Goal: Task Accomplishment & Management: Manage account settings

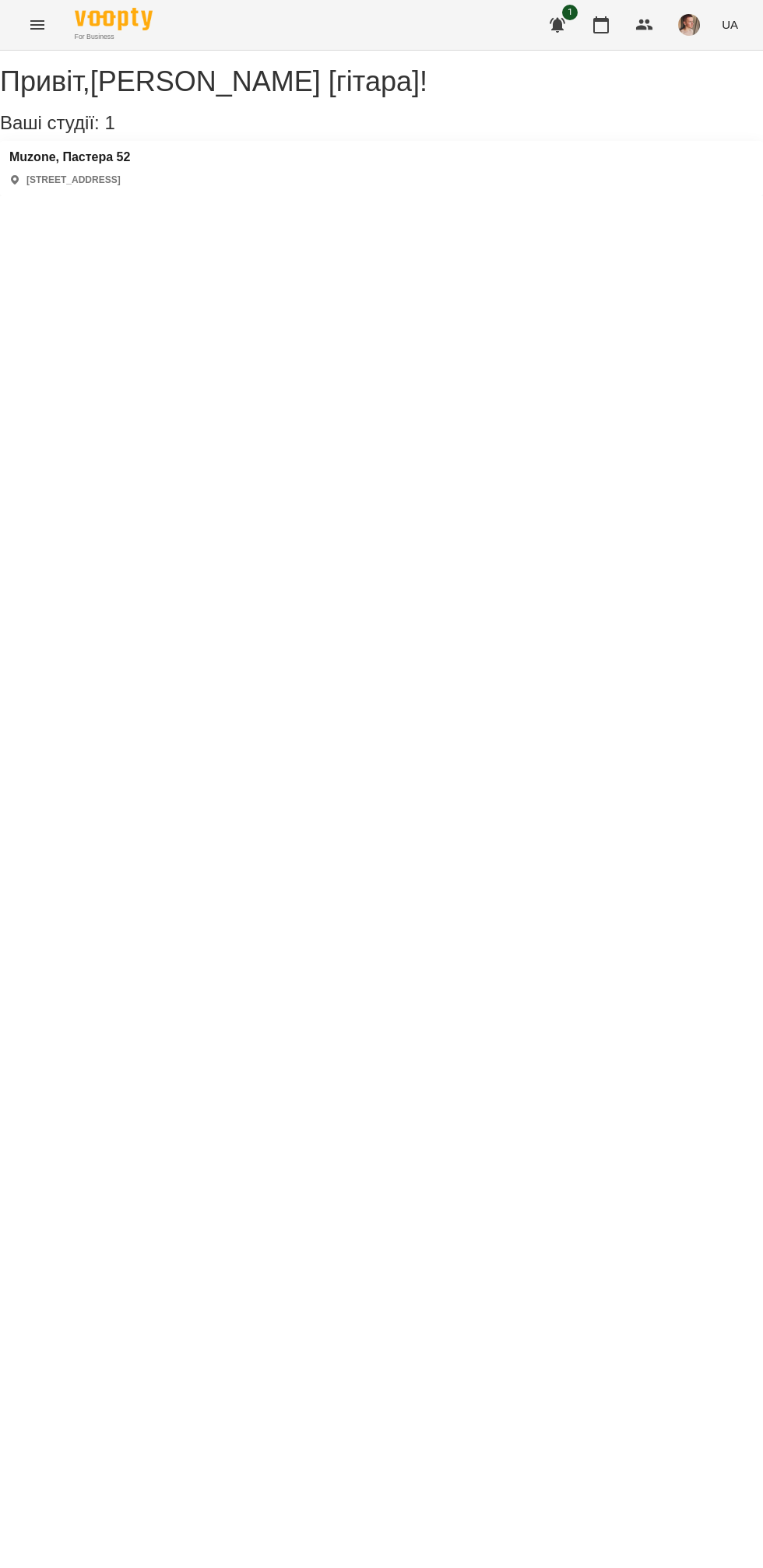
click at [194, 66] on div "[PERSON_NAME] [гітара] ! Ваші студії: 1 Muzone, Пастера 52 [STREET_ADDRESS]" at bounding box center [381, 131] width 763 height 130
click at [102, 165] on h3 "Muzone, Пастера 52" at bounding box center [70, 157] width 121 height 14
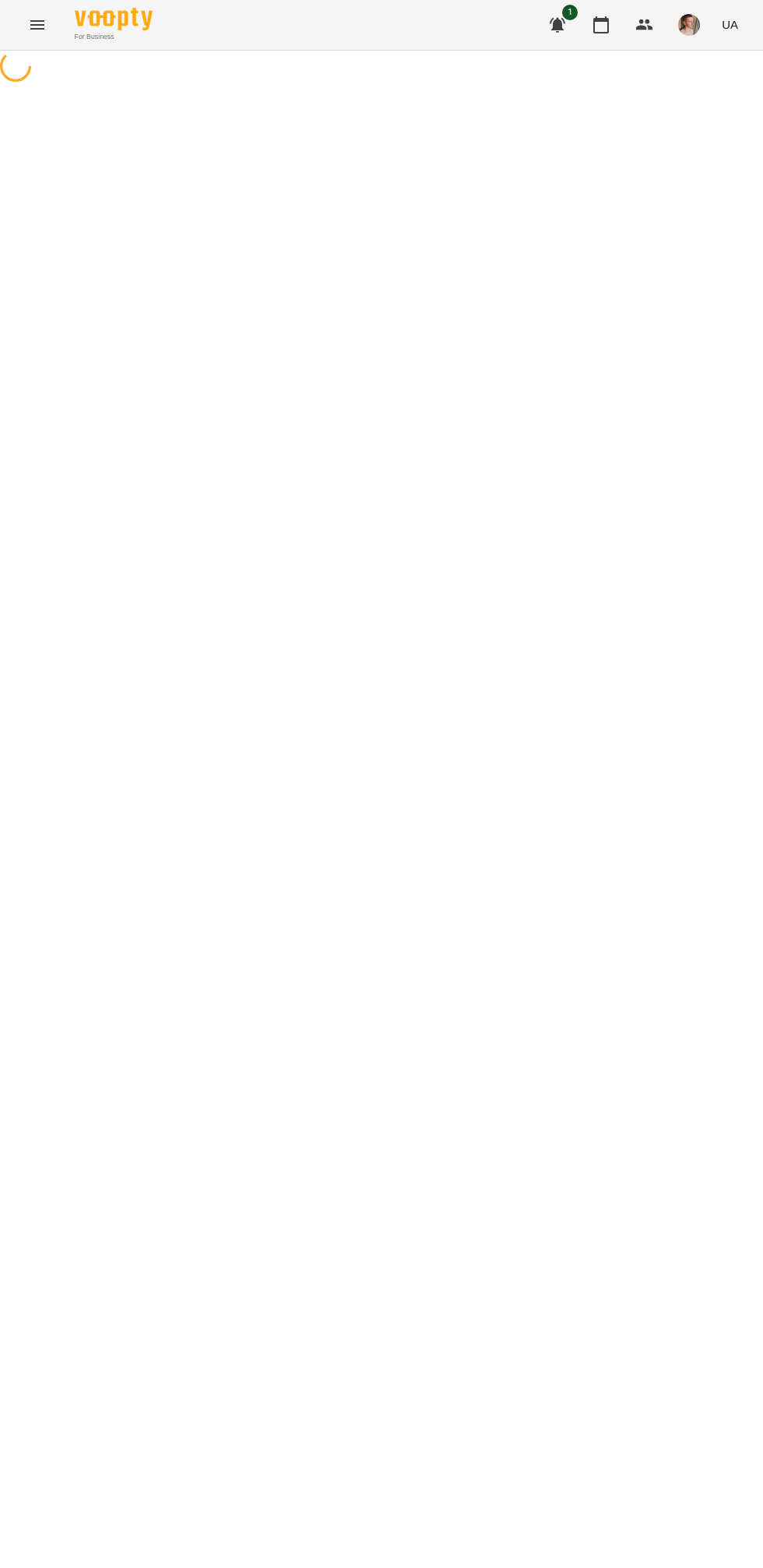
click at [63, 85] on div at bounding box center [381, 68] width 763 height 35
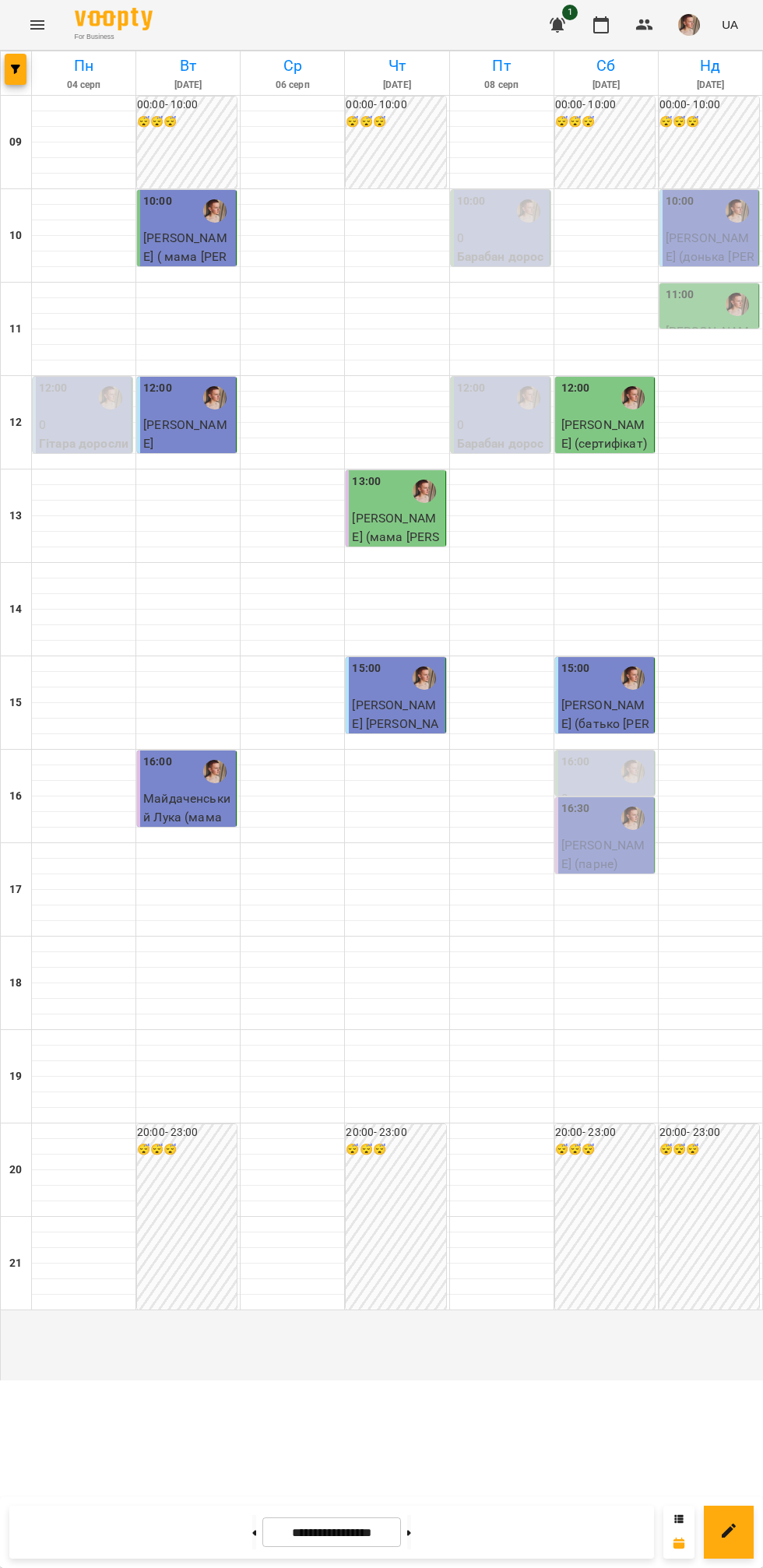
click at [621, 836] on div at bounding box center [633, 818] width 35 height 35
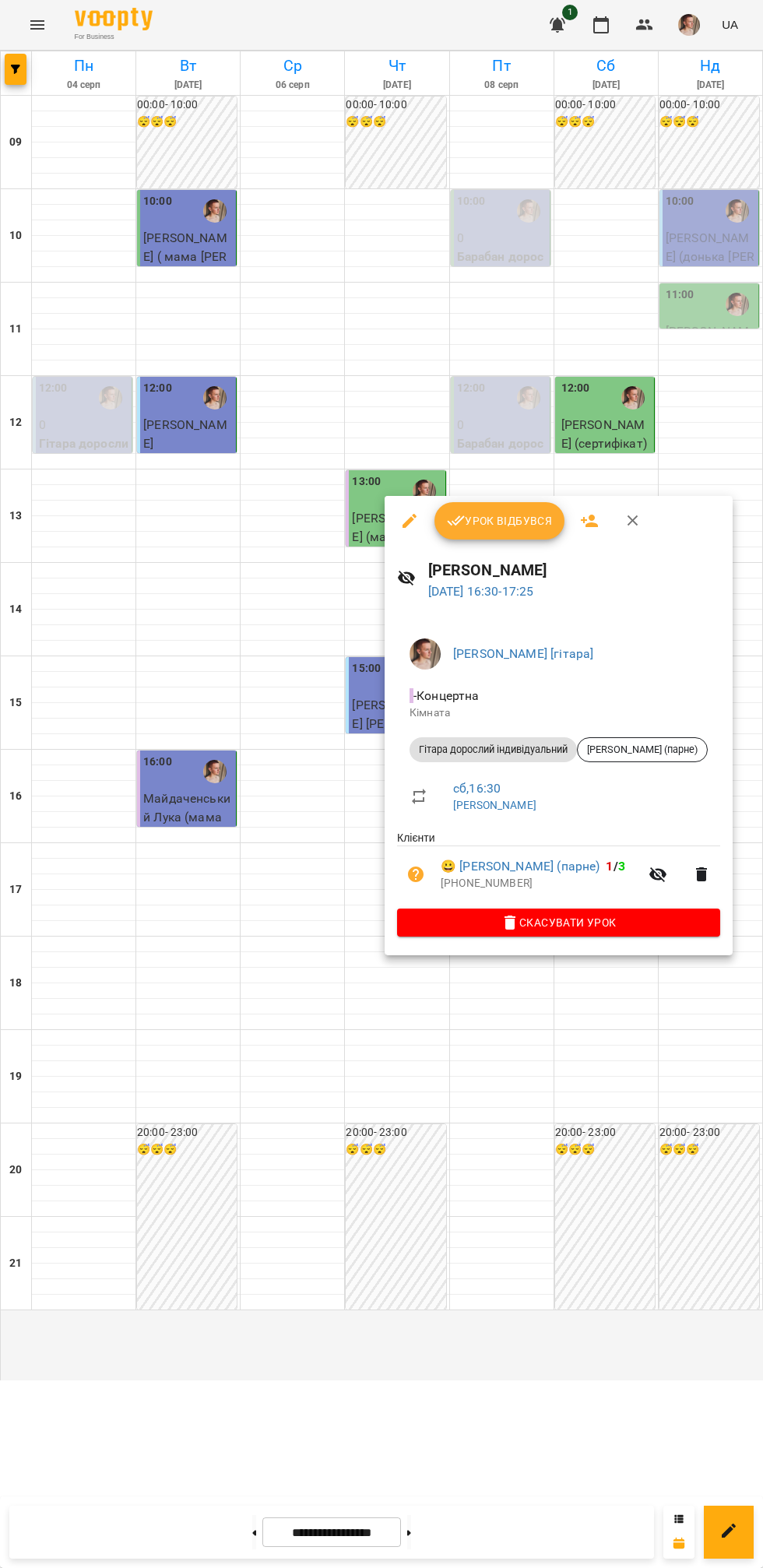
click at [386, 1088] on div at bounding box center [381, 784] width 763 height 1568
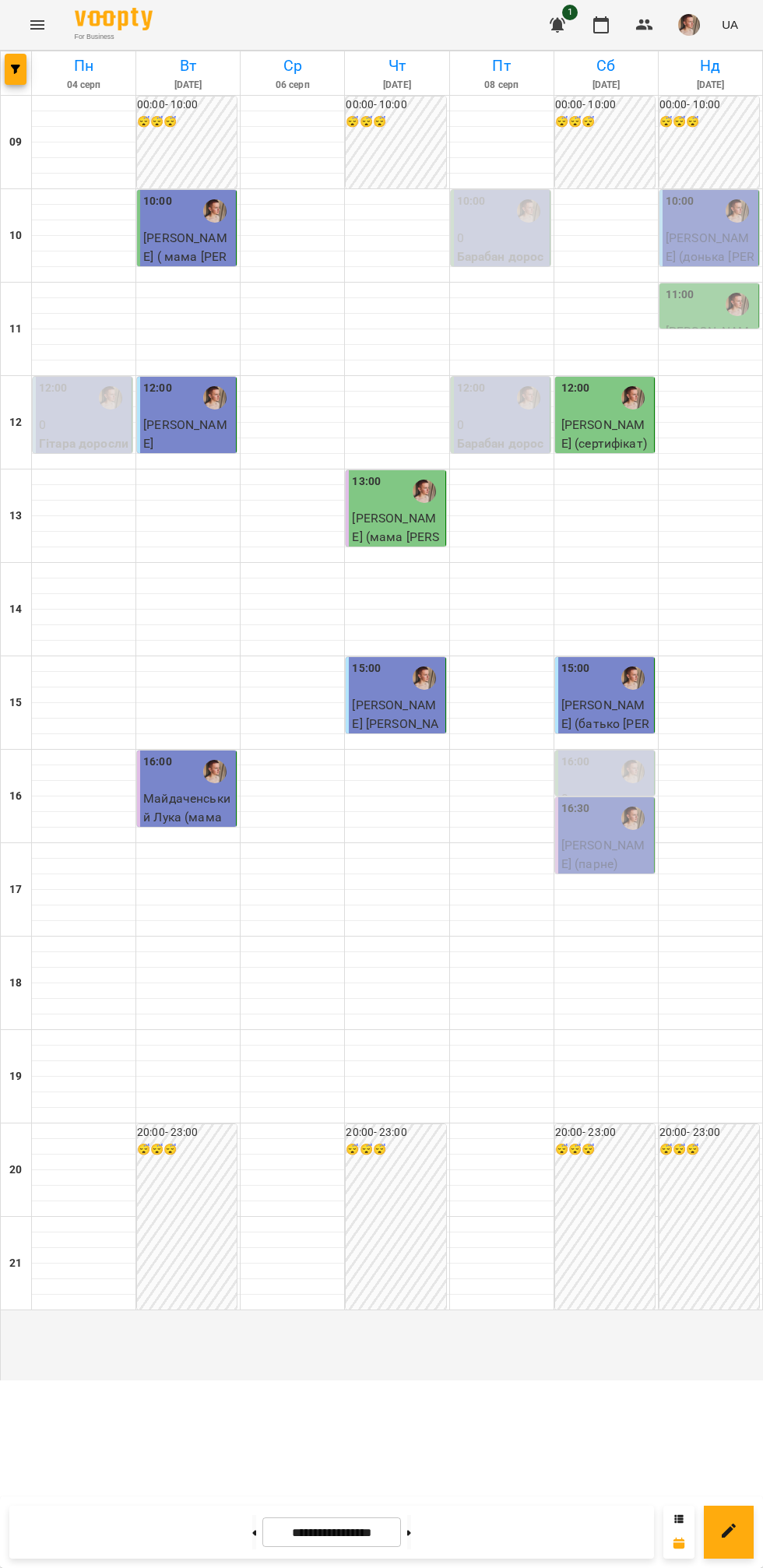
click at [715, 323] on div "11:00" at bounding box center [710, 303] width 90 height 35
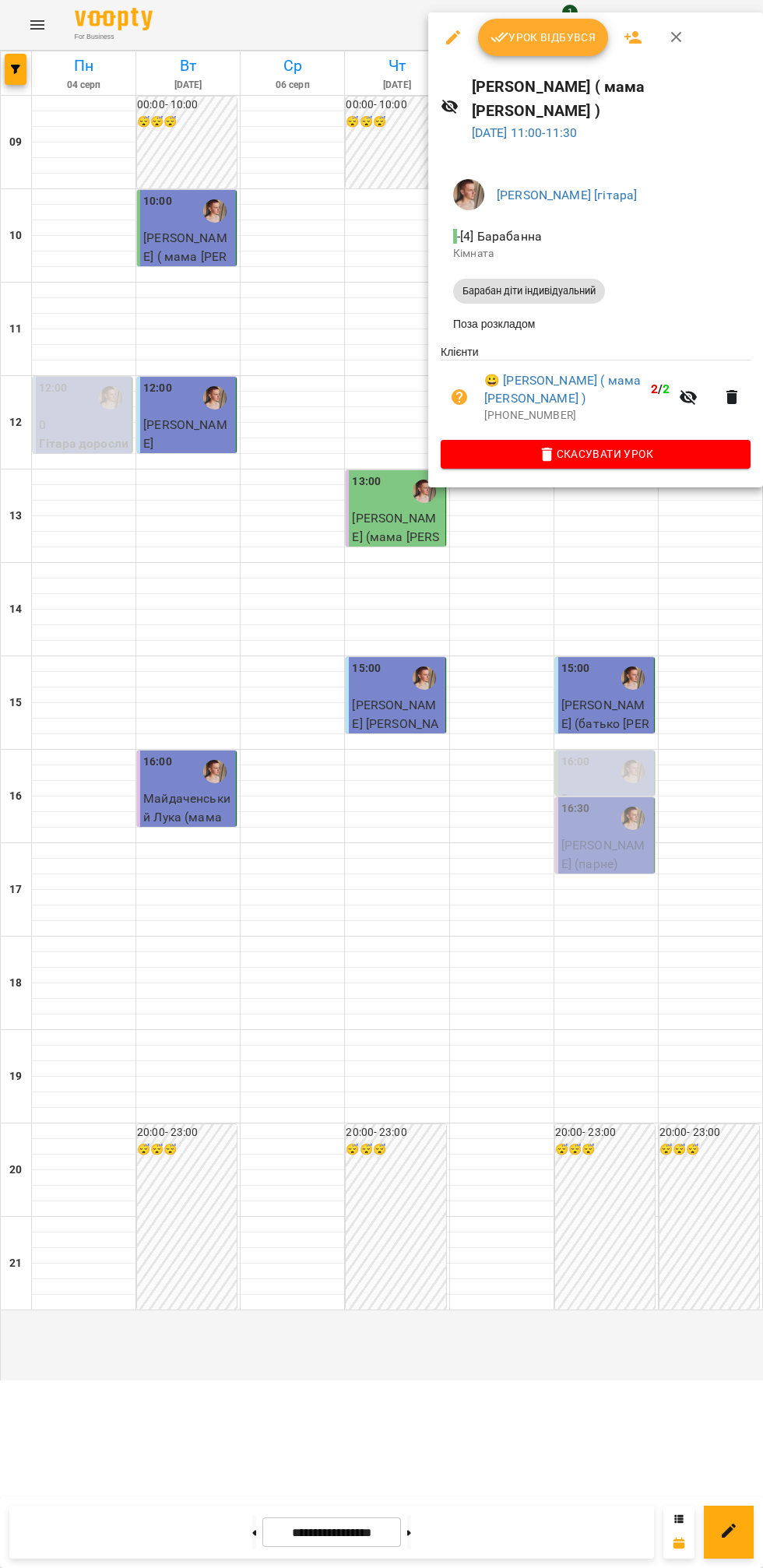
click at [332, 412] on div at bounding box center [381, 784] width 763 height 1568
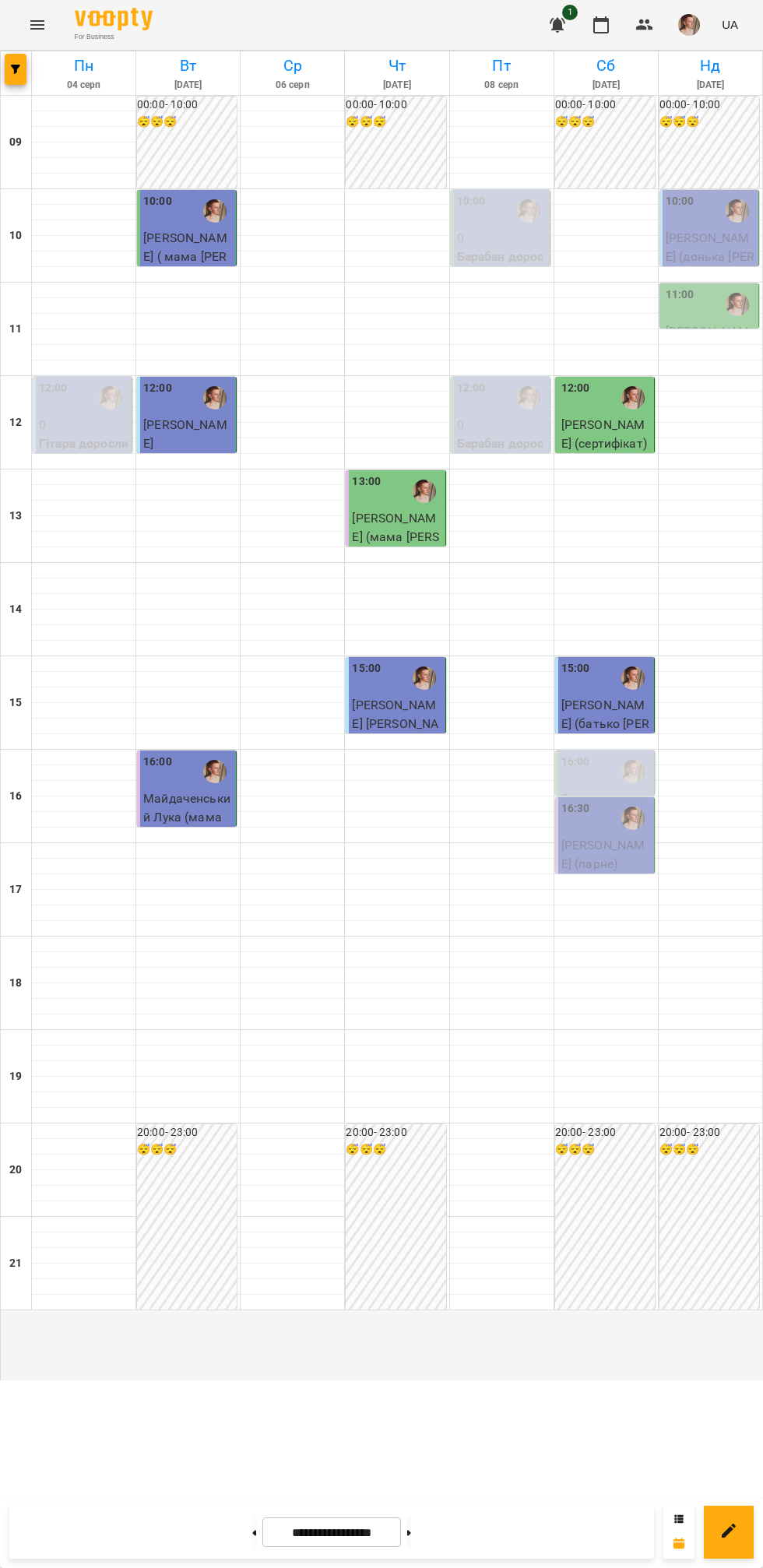
click at [706, 301] on span "[PERSON_NAME] (донька [PERSON_NAME] 17 років)" at bounding box center [709, 265] width 89 height 70
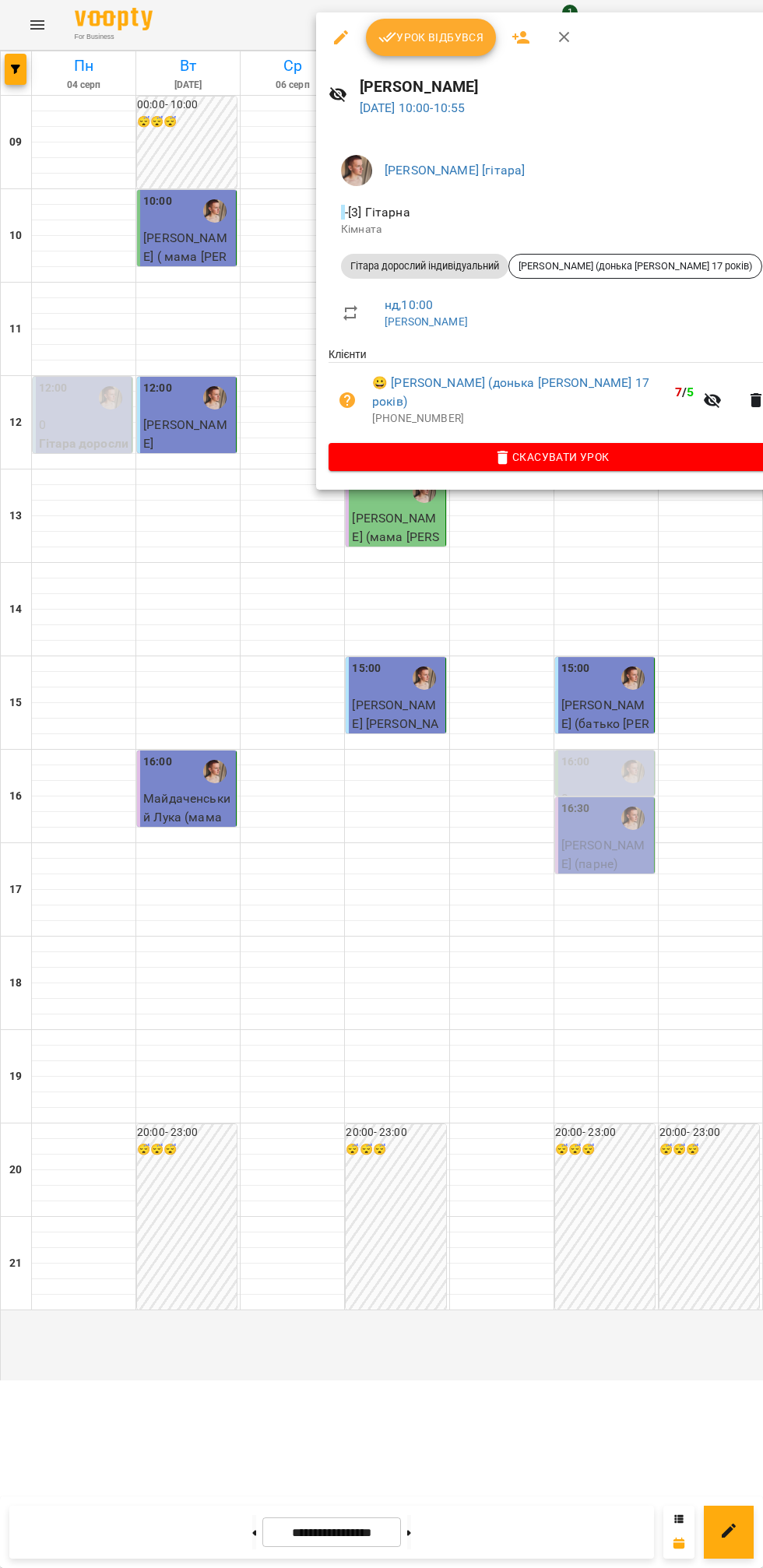
click at [462, 75] on h6 "[PERSON_NAME]" at bounding box center [567, 86] width 415 height 24
click at [443, 25] on button "Урок відбувся" at bounding box center [431, 37] width 131 height 37
click at [415, 37] on div "For Business 1 UA" at bounding box center [381, 25] width 763 height 50
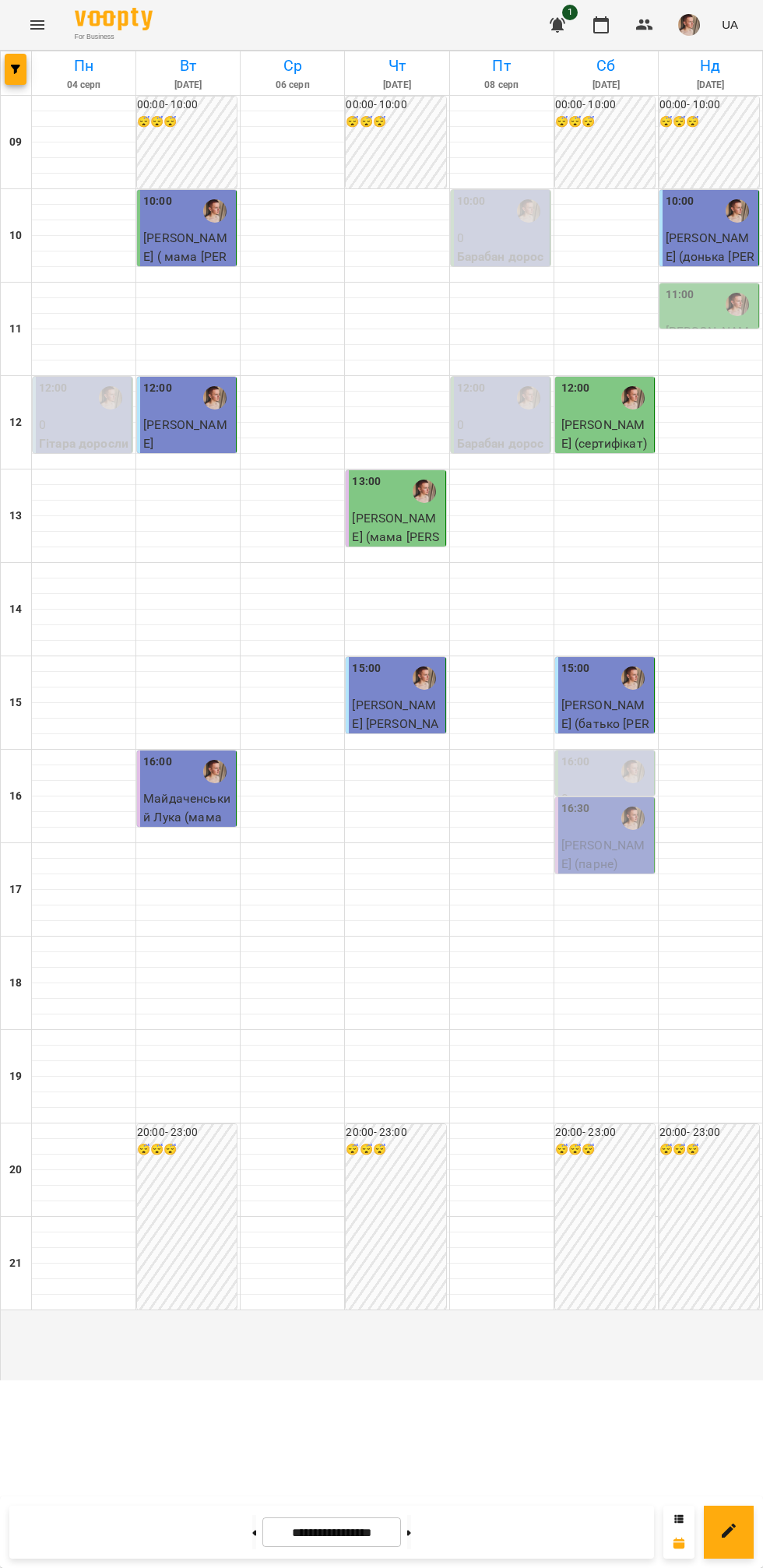
click at [717, 323] on div "11:00" at bounding box center [710, 303] width 90 height 35
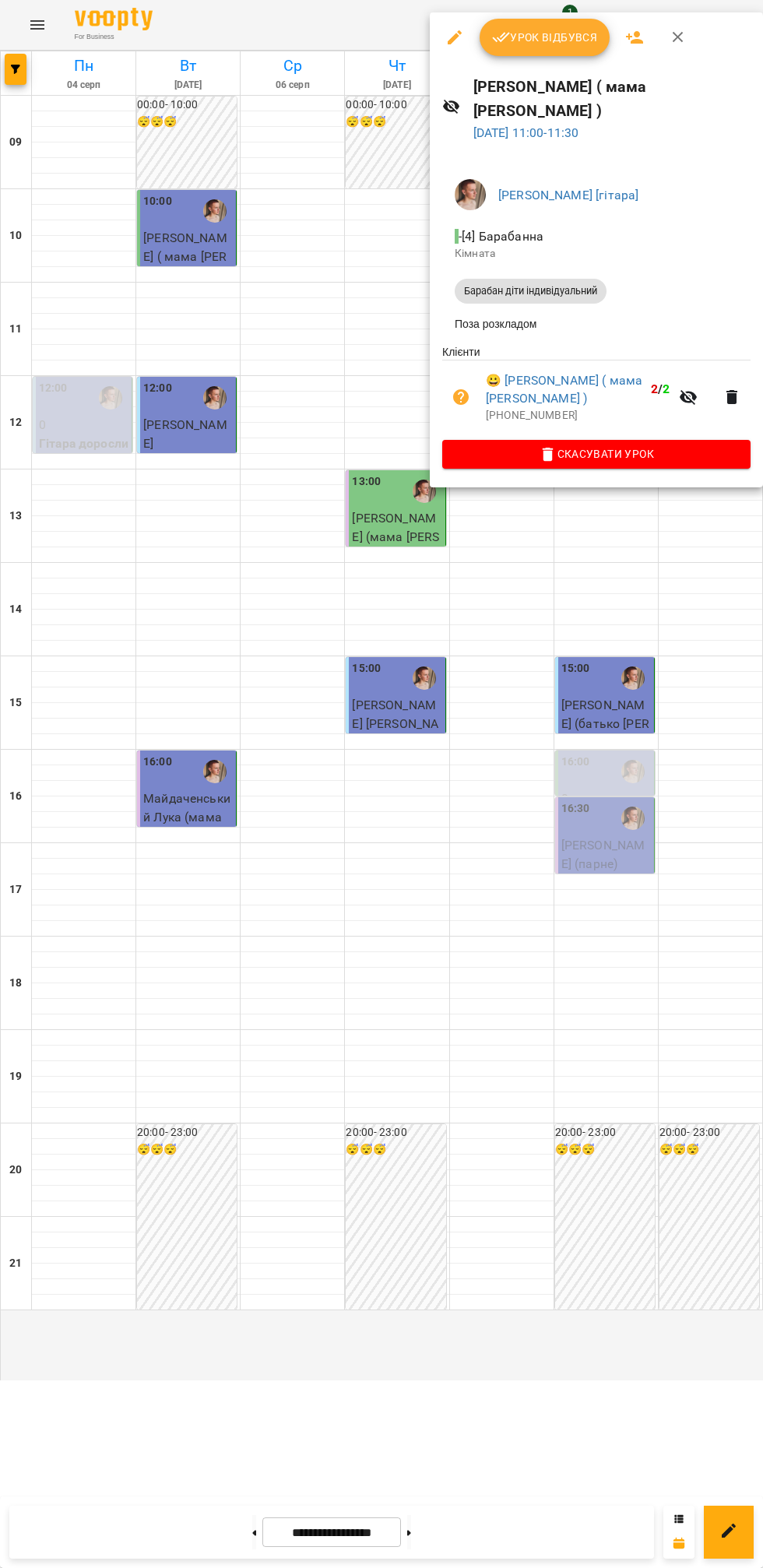
click at [535, 48] on button "Урок відбувся" at bounding box center [545, 37] width 131 height 37
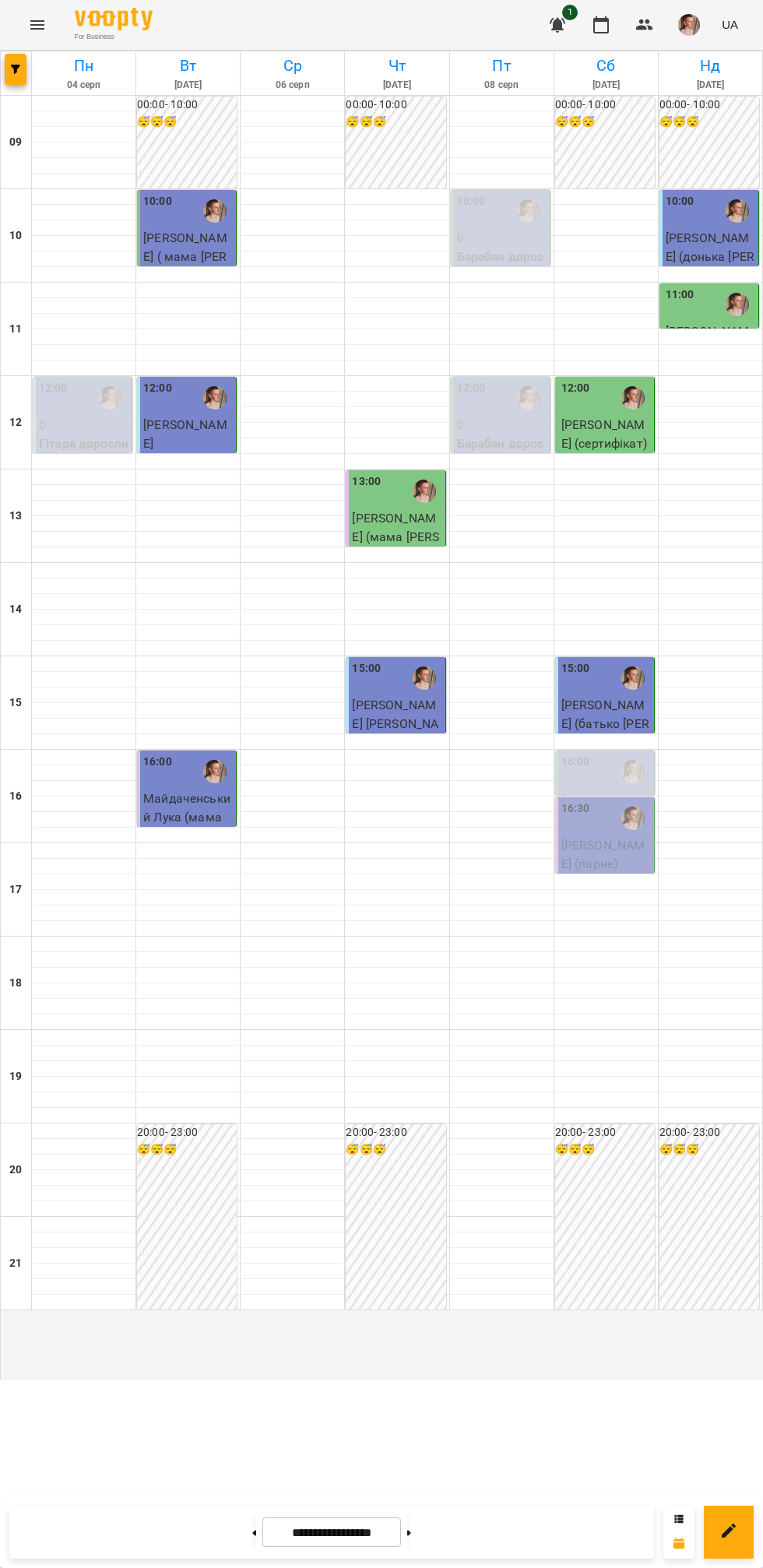
click at [628, 836] on div at bounding box center [633, 818] width 35 height 35
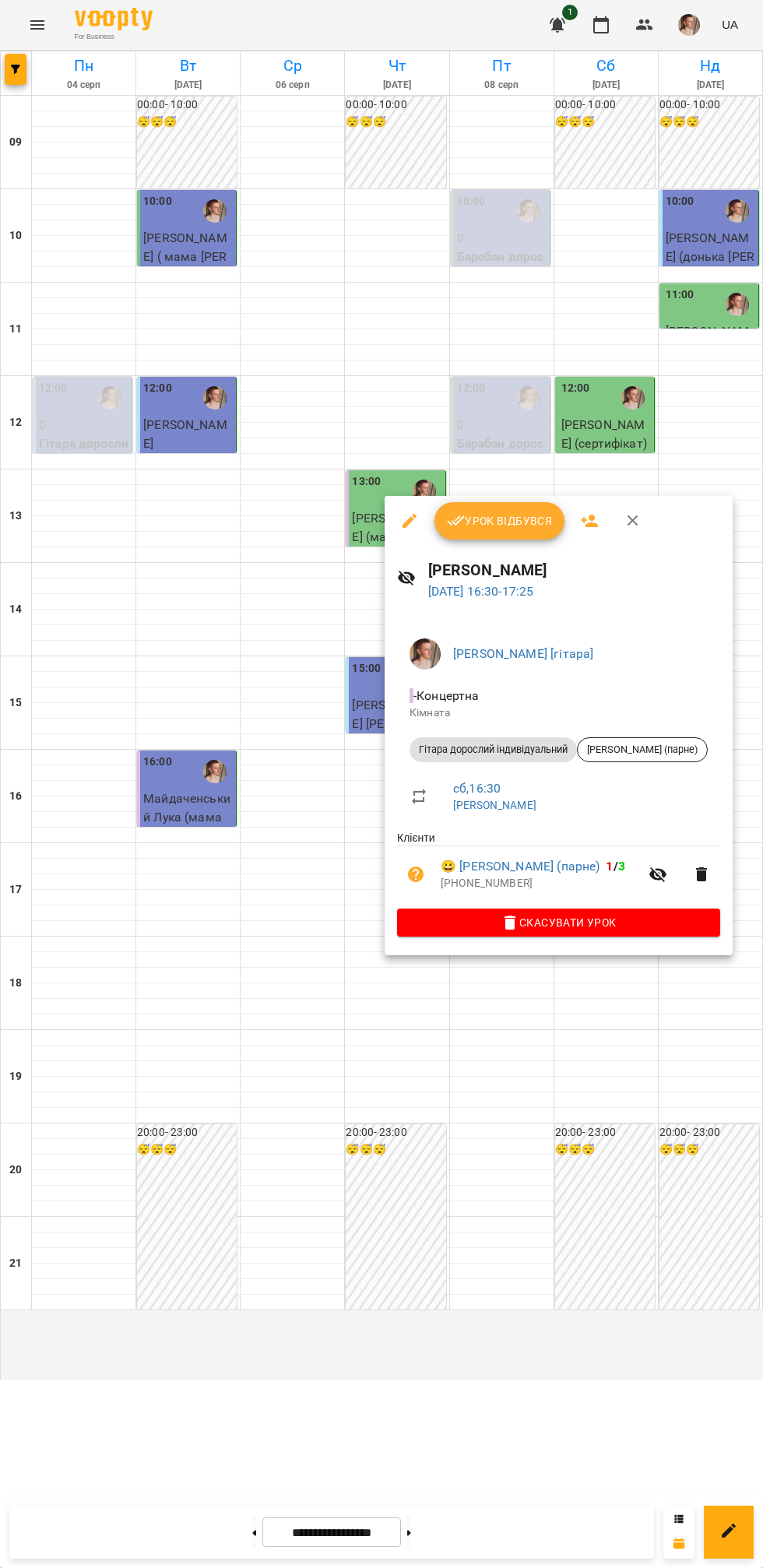
click at [519, 531] on button "Урок відбувся" at bounding box center [500, 521] width 131 height 37
